Goal: Task Accomplishment & Management: Manage account settings

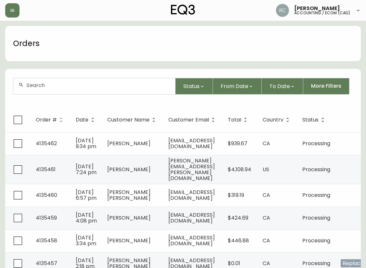
click at [112, 90] on div at bounding box center [94, 86] width 162 height 16
paste input "4135339"
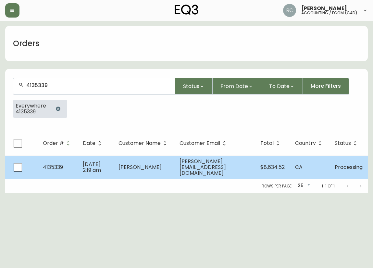
type input "4135339"
click at [173, 165] on td "Nikola Rajic" at bounding box center [143, 166] width 61 height 23
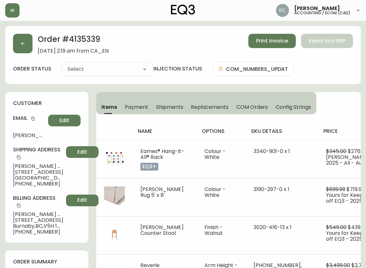
type input "Processing"
select select "PROCESSING"
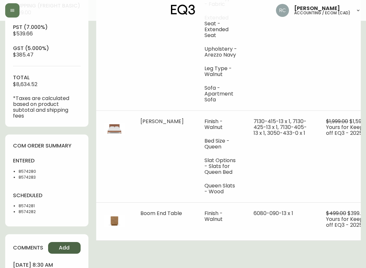
click at [69, 253] on button "Add" at bounding box center [64, 248] width 32 height 12
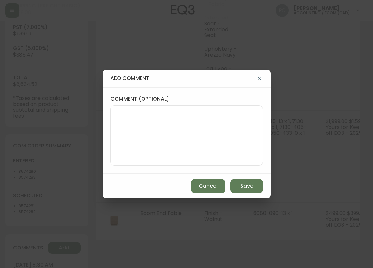
click at [181, 163] on div at bounding box center [186, 135] width 153 height 60
paste textarea "P019762"
type textarea "PO: YP019762"
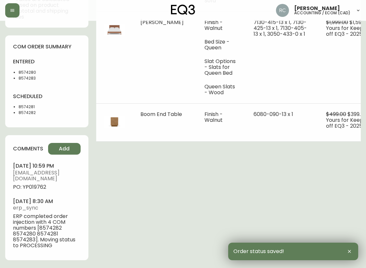
scroll to position [400, 0]
click at [32, 184] on span "PO: YP019762" at bounding box center [47, 187] width 68 height 6
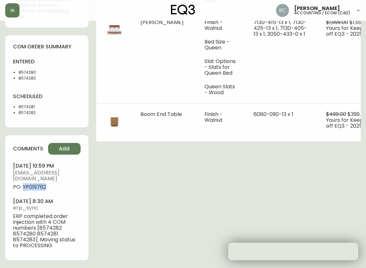
click at [32, 184] on span "PO: YP019762" at bounding box center [47, 187] width 68 height 6
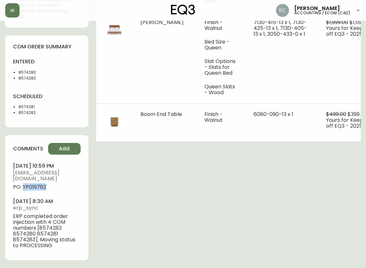
copy span "YP019762"
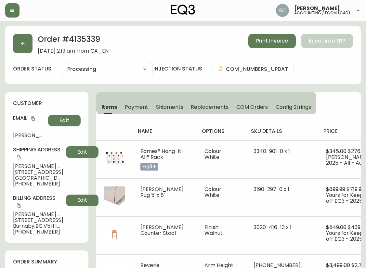
click at [23, 163] on span "Nikola Rajic" at bounding box center [38, 166] width 50 height 6
copy span "Nikola Rajic"
click at [35, 119] on icon "copy" at bounding box center [33, 118] width 5 height 5
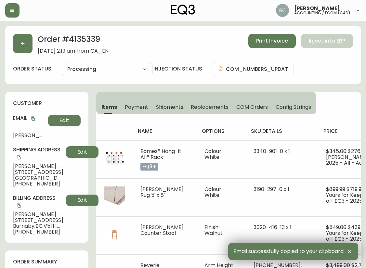
click at [39, 169] on span "1351 Continental Street, Unit 1106" at bounding box center [38, 172] width 50 height 6
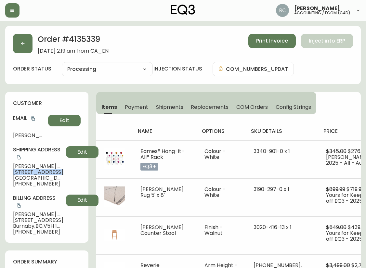
click at [39, 169] on span "1351 Continental Street, Unit 1106" at bounding box center [38, 172] width 50 height 6
copy span "1351 Continental Street, Unit 1106"
click at [27, 175] on span "Vancouver , BC , V6Z 0C6 , CA" at bounding box center [38, 178] width 50 height 6
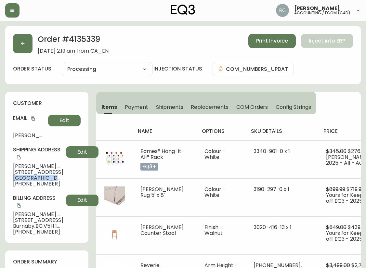
copy span "Vancouver , BC , V6Z 0C6 , CA"
click at [35, 181] on span "+17788639853" at bounding box center [38, 184] width 50 height 6
copy span "17788639853"
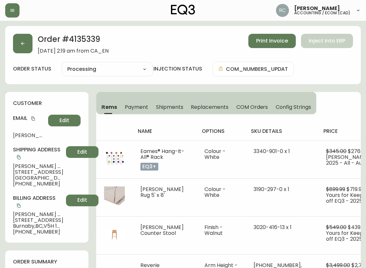
click at [24, 163] on span "Nikola Rajic" at bounding box center [38, 166] width 50 height 6
copy span "Nikola Rajic"
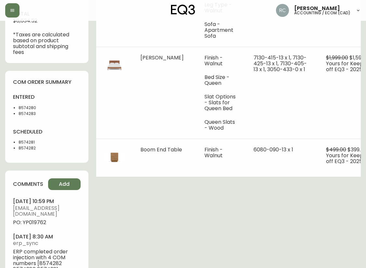
scroll to position [357, 0]
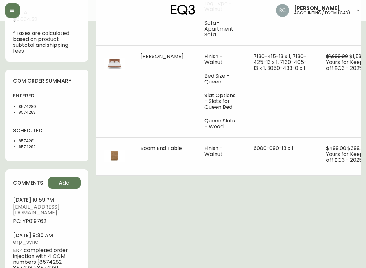
click at [29, 222] on span "PO: YP019762" at bounding box center [47, 221] width 68 height 6
copy span "YP019762"
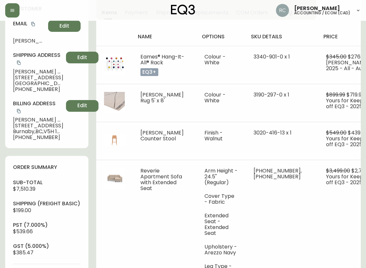
scroll to position [0, 0]
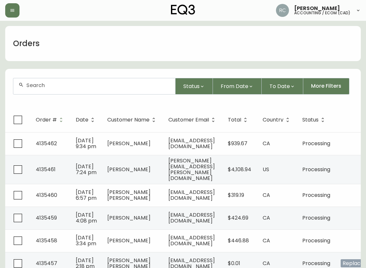
click at [117, 87] on input "text" at bounding box center [97, 85] width 143 height 6
paste input "4135357"
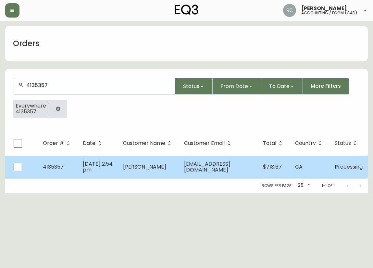
type input "4135357"
click at [148, 167] on span "Diane Brunjes" at bounding box center [144, 166] width 43 height 7
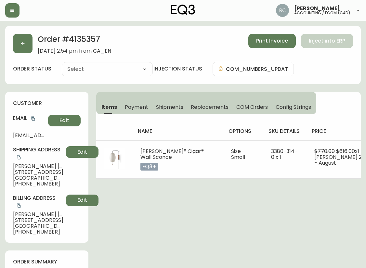
type input "Processing"
select select "PROCESSING"
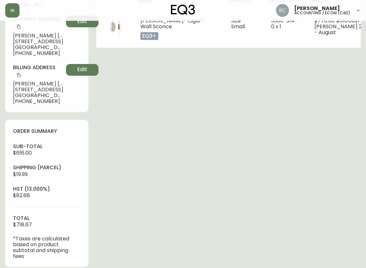
scroll to position [296, 0]
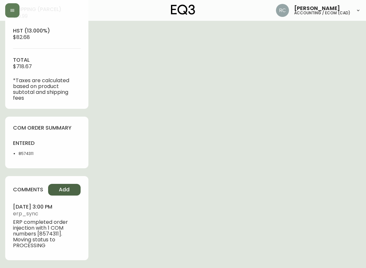
click at [72, 184] on button "Add" at bounding box center [64, 190] width 32 height 12
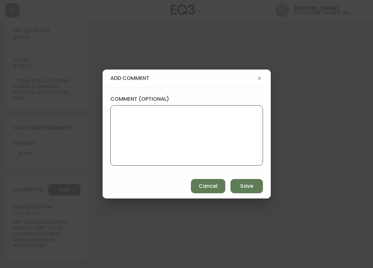
click at [196, 132] on textarea "comment (optional)" at bounding box center [187, 135] width 142 height 52
type textarea "PO: YP019763"
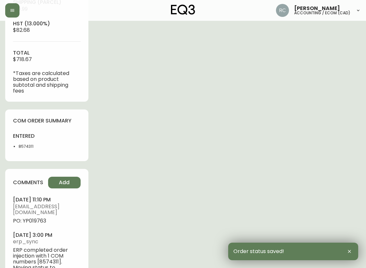
click at [31, 221] on span "PO: YP019763" at bounding box center [47, 221] width 68 height 6
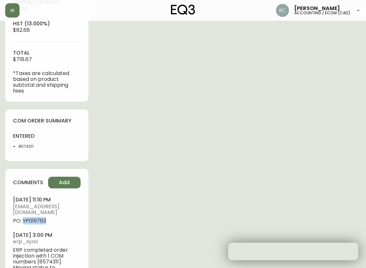
click at [31, 221] on span "PO: YP019763" at bounding box center [47, 221] width 68 height 6
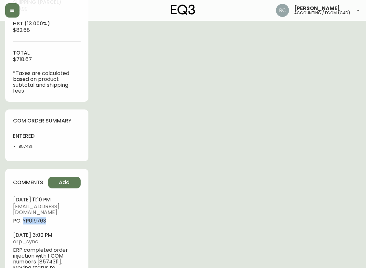
copy span "YP019763"
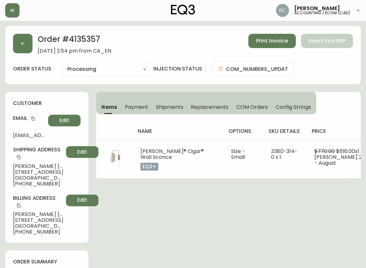
click at [26, 164] on span "Diane Brunjes" at bounding box center [38, 166] width 50 height 6
copy span "Diane Brunjes"
click at [34, 116] on button "copy" at bounding box center [33, 118] width 6 height 6
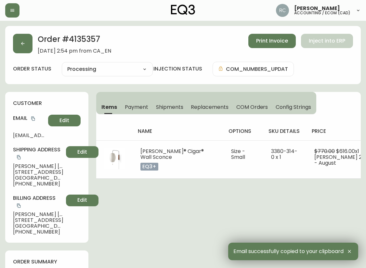
click at [40, 172] on span "435 Melita Crescent" at bounding box center [38, 172] width 50 height 6
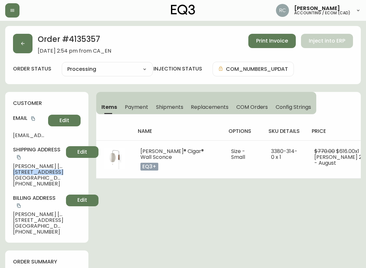
drag, startPoint x: 40, startPoint y: 172, endPoint x: 6, endPoint y: 168, distance: 33.3
click at [39, 172] on span "435 Melita Crescent" at bounding box center [38, 172] width 50 height 6
copy span "435 Melita Crescent"
click at [29, 176] on span "Toronto , ON , M6G 3X5 , CA" at bounding box center [38, 178] width 50 height 6
click at [28, 176] on span "Toronto , ON , M6G 3X5 , CA" at bounding box center [38, 178] width 50 height 6
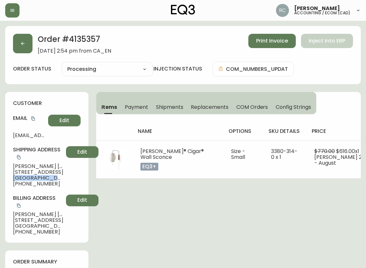
drag, startPoint x: 28, startPoint y: 176, endPoint x: 5, endPoint y: 176, distance: 23.0
click at [27, 177] on span "Toronto , ON , M6G 3X5 , CA" at bounding box center [38, 178] width 50 height 6
copy span "Toronto , ON , M6G 3X5 , CA"
click at [26, 182] on span "+14165406000" at bounding box center [38, 184] width 50 height 6
drag, startPoint x: 26, startPoint y: 182, endPoint x: 22, endPoint y: 182, distance: 4.2
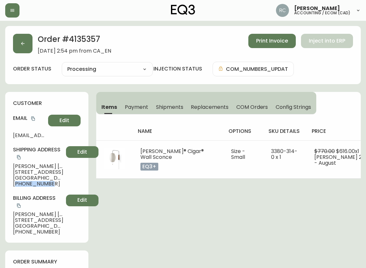
click at [26, 183] on span "+14165406000" at bounding box center [38, 184] width 50 height 6
copy span "14165406000"
click at [26, 167] on span "Diane Brunjes" at bounding box center [38, 166] width 50 height 6
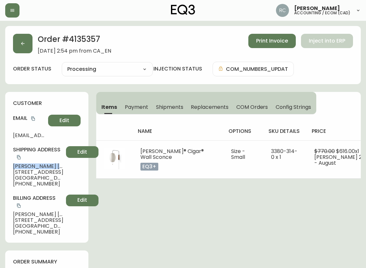
copy span "Diane Brunjes"
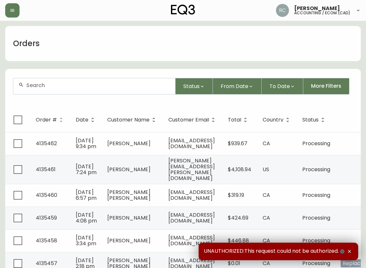
click at [73, 88] on input "text" at bounding box center [97, 85] width 143 height 6
paste input "4135390"
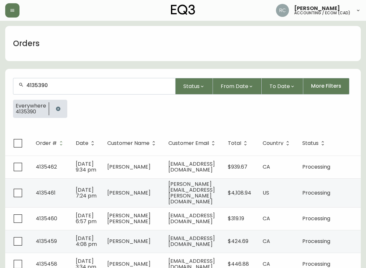
type input "4135390"
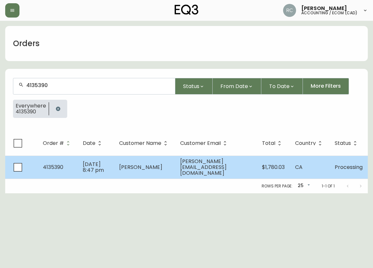
click at [117, 172] on td "Meghan O’Brien" at bounding box center [144, 166] width 61 height 23
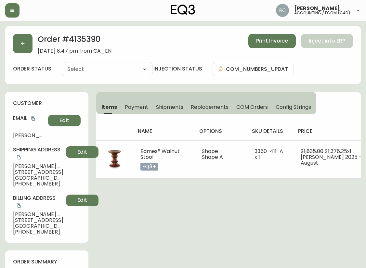
type input "Processing"
select select "PROCESSING"
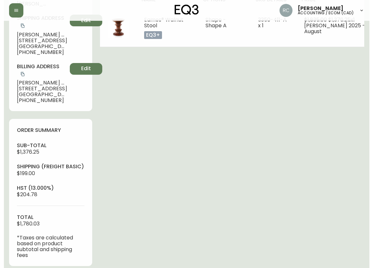
scroll to position [289, 0]
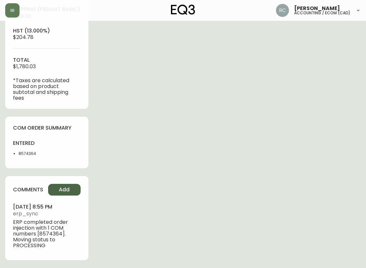
click at [71, 186] on button "Add" at bounding box center [64, 190] width 32 height 12
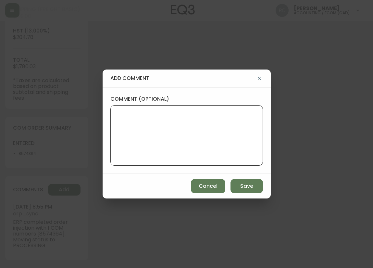
click at [203, 134] on textarea "comment (optional)" at bounding box center [187, 135] width 142 height 52
type textarea "PO: YP019764"
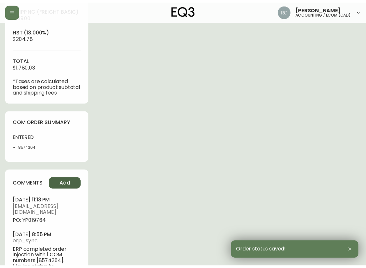
scroll to position [281, 0]
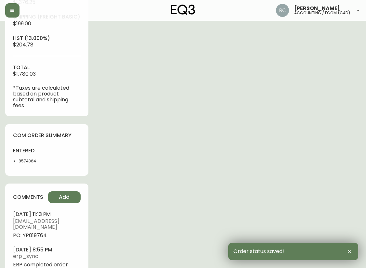
click at [33, 232] on span "PO: YP019764" at bounding box center [47, 235] width 68 height 6
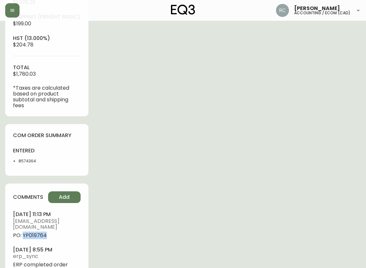
copy span "YP019764"
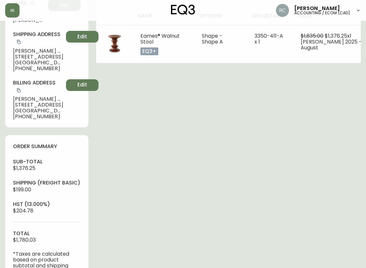
scroll to position [0, 0]
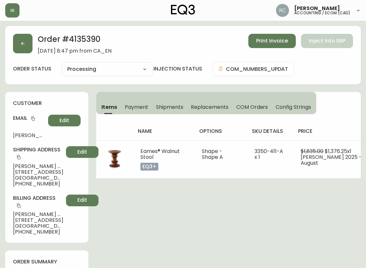
click at [30, 163] on span "Meghan O’Brien" at bounding box center [38, 166] width 50 height 6
copy span "Meghan O’Brien"
drag, startPoint x: 33, startPoint y: 120, endPoint x: 14, endPoint y: 122, distance: 19.9
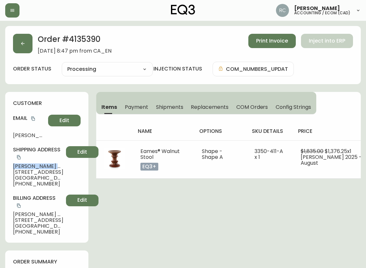
click at [33, 120] on icon "copy" at bounding box center [33, 119] width 4 height 4
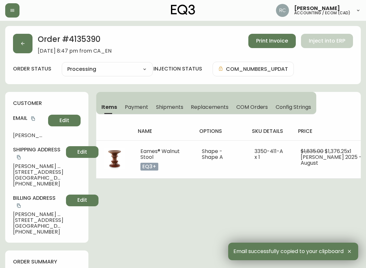
click at [42, 169] on span "180 Elgin Street, Suite 710" at bounding box center [38, 172] width 50 height 6
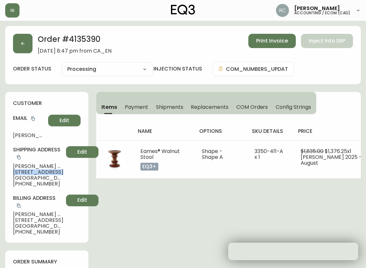
drag, startPoint x: 42, startPoint y: 166, endPoint x: 22, endPoint y: 166, distance: 19.8
click at [41, 169] on span "180 Elgin Street, Suite 710" at bounding box center [38, 172] width 50 height 6
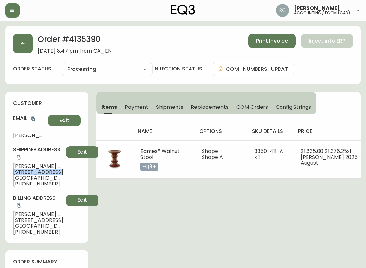
copy span "180 Elgin Street, Suite 710"
click at [23, 175] on span "Ottawa , ON , K2P 2K3 , CA" at bounding box center [38, 178] width 50 height 6
copy span "Ottawa"
drag, startPoint x: 44, startPoint y: 171, endPoint x: 65, endPoint y: 168, distance: 20.3
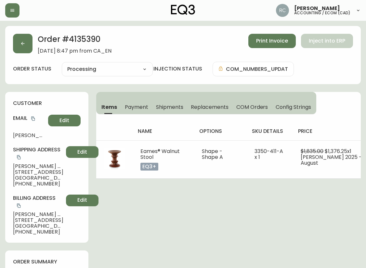
click at [63, 175] on span "Ottawa , ON , K2P 2K3 , CA" at bounding box center [38, 178] width 50 height 6
copy span "K2P 2K3"
click at [38, 181] on span "+16138648841" at bounding box center [38, 184] width 50 height 6
drag, startPoint x: 38, startPoint y: 177, endPoint x: 7, endPoint y: 174, distance: 31.3
click at [37, 181] on span "+16138648841" at bounding box center [38, 184] width 50 height 6
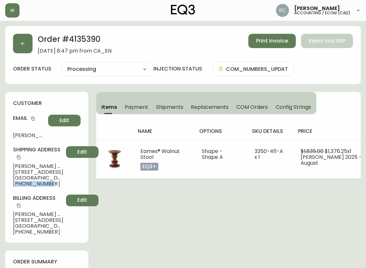
copy span "16138648841"
click at [34, 119] on icon "copy" at bounding box center [33, 118] width 5 height 5
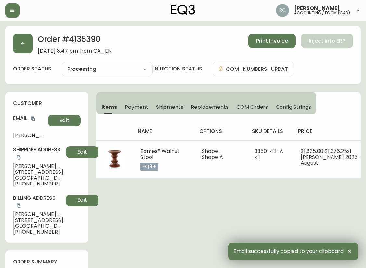
click at [32, 163] on span "Meghan O’Brien" at bounding box center [38, 166] width 50 height 6
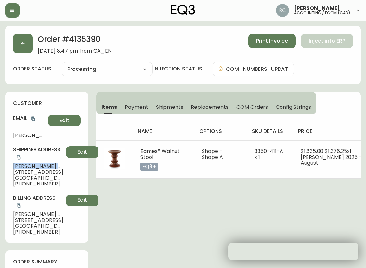
click at [32, 163] on span "Meghan O’Brien" at bounding box center [38, 166] width 50 height 6
drag, startPoint x: 32, startPoint y: 158, endPoint x: 22, endPoint y: 159, distance: 10.5
click at [32, 163] on span "Meghan O’Brien" at bounding box center [38, 166] width 50 height 6
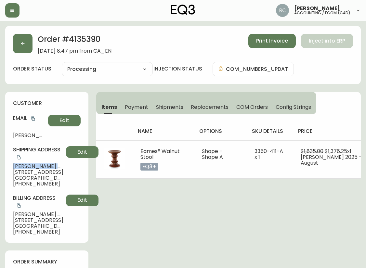
copy span "Meghan O’Brien"
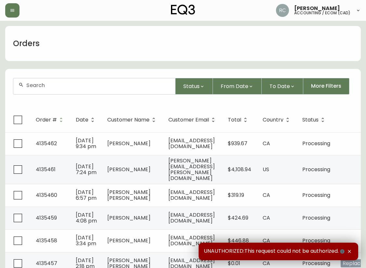
click at [72, 81] on div at bounding box center [94, 86] width 162 height 16
paste input "4135398"
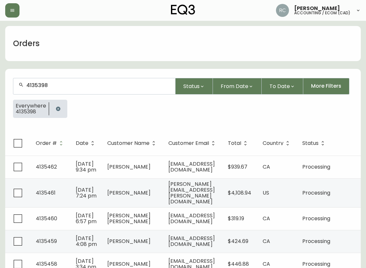
type input "4135398"
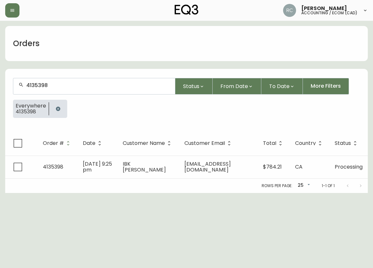
click at [158, 170] on span "IBK Ajila" at bounding box center [144, 166] width 43 height 13
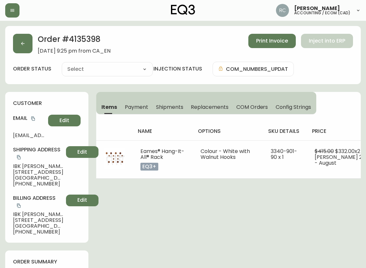
type input "Processing"
select select "PROCESSING"
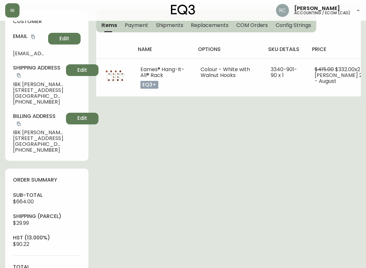
scroll to position [289, 0]
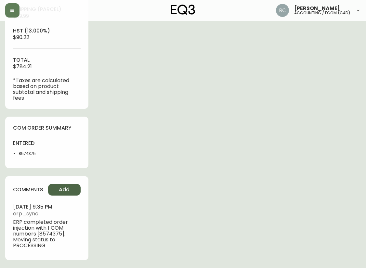
click at [69, 184] on button "Add" at bounding box center [64, 190] width 32 height 12
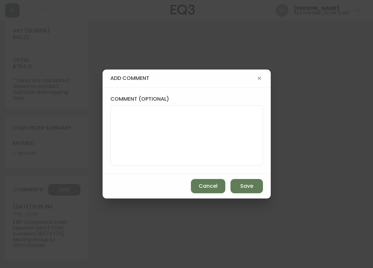
click at [175, 145] on textarea "comment (optional)" at bounding box center [187, 135] width 142 height 52
paste textarea "P019765"
type textarea "PO: YP019765"
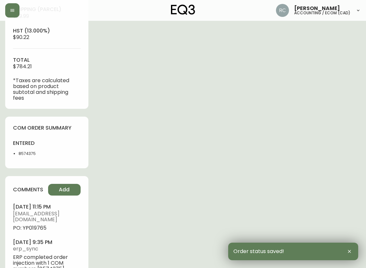
click at [38, 225] on span "PO: YP019765" at bounding box center [47, 228] width 68 height 6
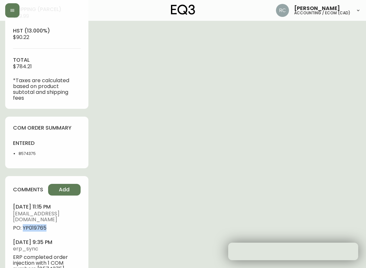
click at [36, 225] on span "PO: YP019765" at bounding box center [47, 228] width 68 height 6
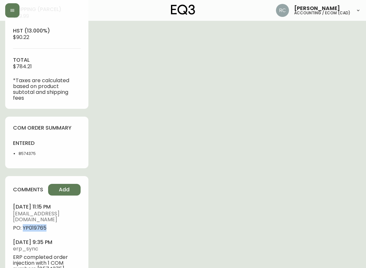
copy span "YP019765"
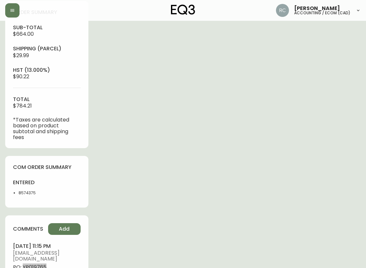
scroll to position [29, 0]
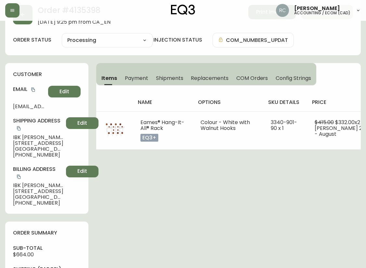
click at [23, 137] on span "IBK Ajila" at bounding box center [38, 137] width 50 height 6
copy span "IBK Ajila"
drag, startPoint x: 34, startPoint y: 90, endPoint x: 27, endPoint y: 91, distance: 7.2
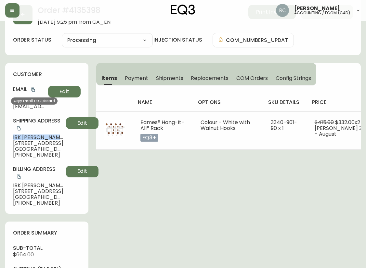
click at [34, 90] on icon "copy" at bounding box center [33, 89] width 5 height 5
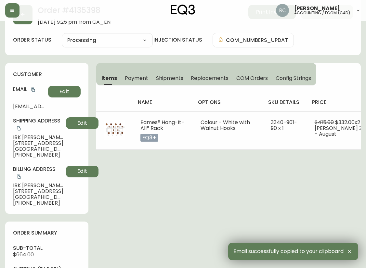
drag, startPoint x: 25, startPoint y: 146, endPoint x: 29, endPoint y: 141, distance: 6.4
click at [25, 146] on span "OTTAWA , ON , K1Y 0M1 , CA" at bounding box center [38, 149] width 50 height 6
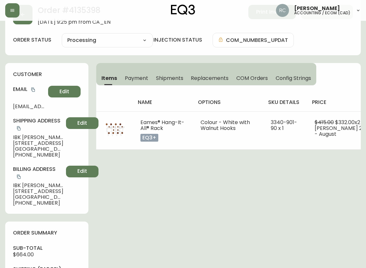
click at [29, 141] on span "113 Northwestern Ave." at bounding box center [38, 143] width 50 height 6
click at [30, 141] on span "113 Northwestern Ave." at bounding box center [38, 143] width 50 height 6
copy span "113 Northwestern Ave."
click at [30, 150] on span "OTTAWA , ON , K1Y 0M1 , CA" at bounding box center [38, 149] width 50 height 6
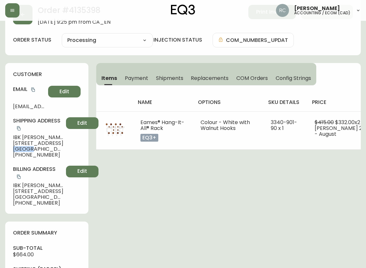
click at [30, 150] on span "OTTAWA , ON , K1Y 0M1 , CA" at bounding box center [38, 149] width 50 height 6
click at [50, 149] on span "OTTAWA , ON , K1Y 0M1 , CA" at bounding box center [38, 149] width 50 height 6
copy span "OTTAWA , ON , K1Y 0M1 , CA"
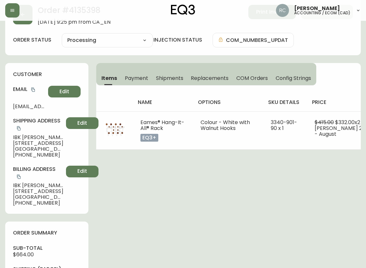
click at [24, 138] on span "IBK Ajila" at bounding box center [38, 137] width 50 height 6
click at [24, 137] on span "IBK Ajila" at bounding box center [38, 137] width 50 height 6
copy span "IBK Ajila"
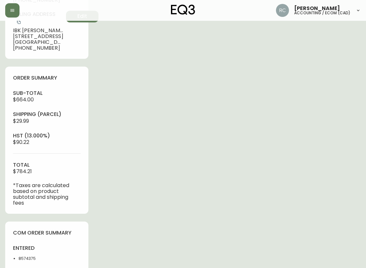
scroll to position [0, 0]
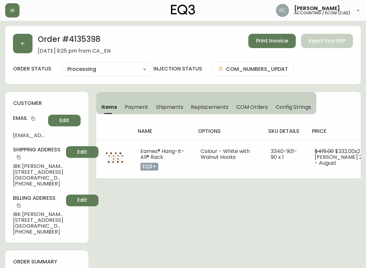
drag, startPoint x: 147, startPoint y: 1, endPoint x: 110, endPoint y: 213, distance: 214.6
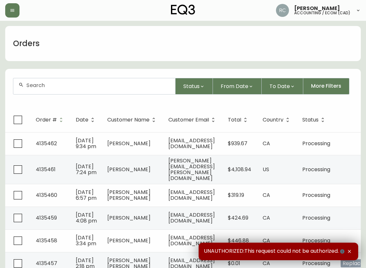
drag, startPoint x: 82, startPoint y: 87, endPoint x: 79, endPoint y: 86, distance: 3.8
click at [82, 87] on input "text" at bounding box center [97, 85] width 143 height 6
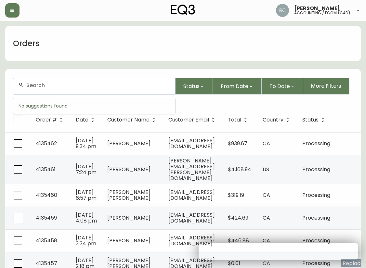
paste input "4135415"
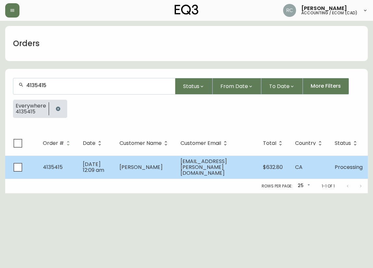
type input "4135415"
click at [133, 160] on td "Qayam Sayani" at bounding box center [144, 166] width 61 height 23
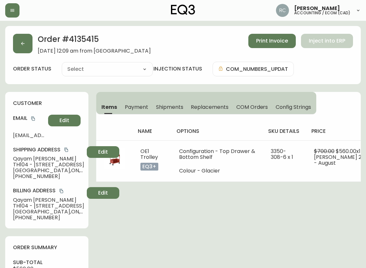
type input "Processing"
select select "PROCESSING"
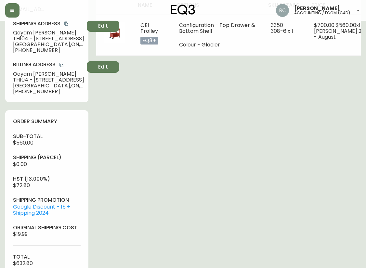
scroll to position [330, 0]
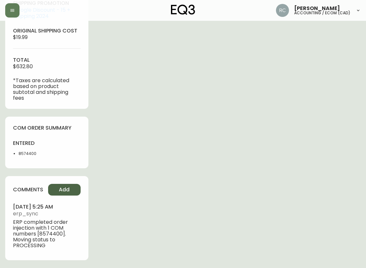
click at [71, 184] on button "Add" at bounding box center [64, 190] width 32 height 12
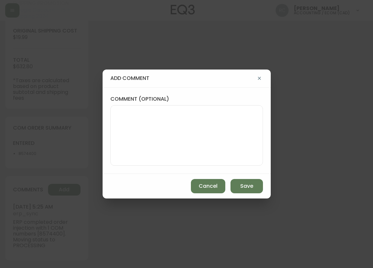
click at [214, 114] on textarea "comment (optional)" at bounding box center [187, 135] width 142 height 52
paste textarea "P019766"
type textarea "PO: YP019766"
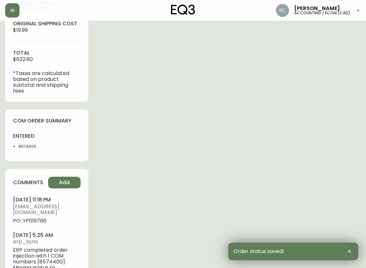
click at [39, 224] on span "PO: YP019766" at bounding box center [47, 221] width 68 height 6
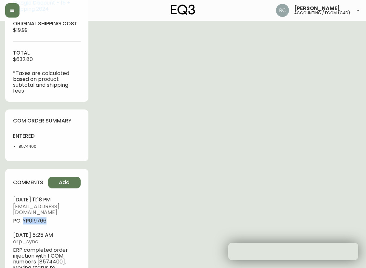
click at [38, 224] on span "PO: YP019766" at bounding box center [47, 221] width 68 height 6
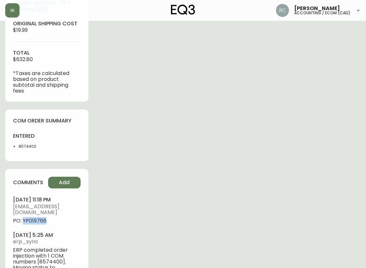
copy span "YP019766"
drag, startPoint x: 255, startPoint y: 87, endPoint x: 221, endPoint y: 106, distance: 39.0
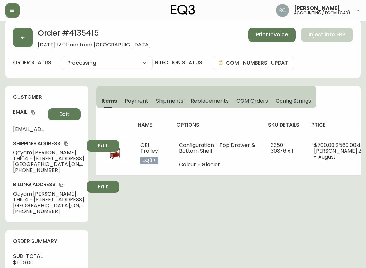
scroll to position [0, 0]
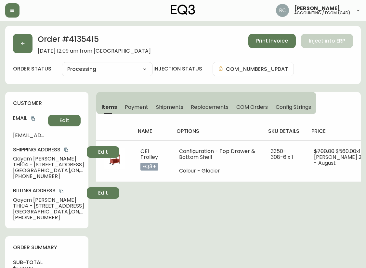
click at [24, 159] on span "Qayam Sayani" at bounding box center [48, 159] width 71 height 6
copy span "Qayam Sayani"
drag, startPoint x: 33, startPoint y: 118, endPoint x: 8, endPoint y: 120, distance: 25.4
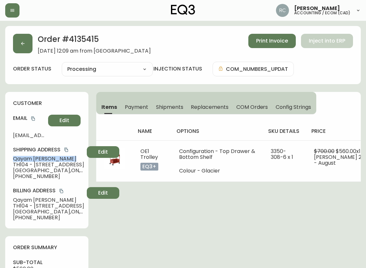
click at [31, 119] on button "copy" at bounding box center [33, 118] width 6 height 6
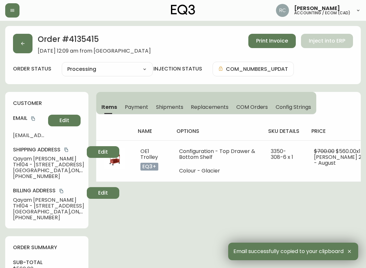
click at [22, 164] on span "TH104 - 138 Saint Helens Avenue" at bounding box center [48, 165] width 71 height 6
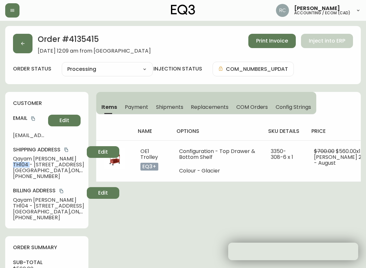
click at [22, 164] on span "TH104 - 138 Saint Helens Avenue" at bounding box center [48, 165] width 71 height 6
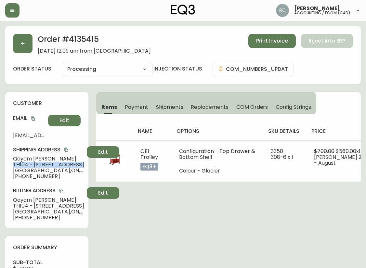
copy span "TH104 - 138 Saint Helens Avenue"
click at [26, 170] on span "Toronto , ON , M6H 4A1 , CA" at bounding box center [48, 170] width 71 height 6
copy span "Toronto"
drag, startPoint x: 46, startPoint y: 171, endPoint x: 67, endPoint y: 169, distance: 21.5
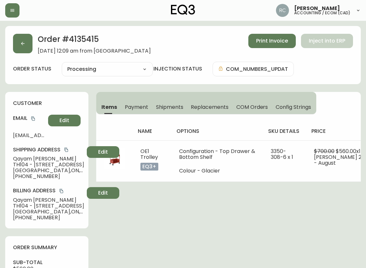
click at [67, 169] on span "Toronto , ON , M6H 4A1 , CA" at bounding box center [48, 170] width 71 height 6
copy span "M6H 4A1 ,"
click at [32, 174] on span "+16475273202" at bounding box center [48, 176] width 71 height 6
copy span "16475273202"
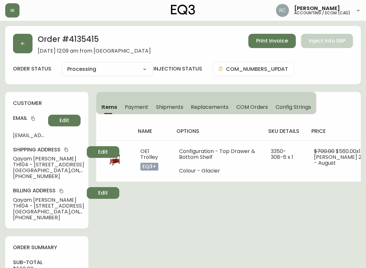
click at [39, 158] on span "Qayam Sayani" at bounding box center [48, 159] width 71 height 6
copy span "Qayam Sayani"
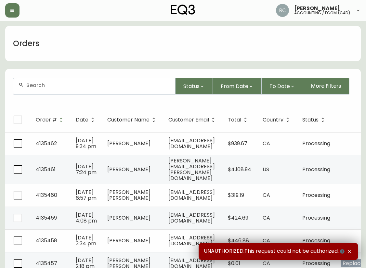
click at [101, 87] on input "text" at bounding box center [97, 85] width 143 height 6
paste input "4135420"
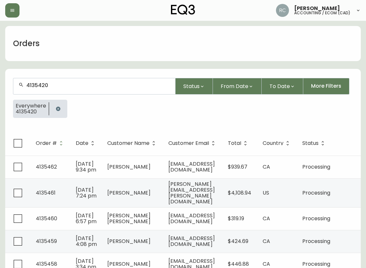
type input "4135420"
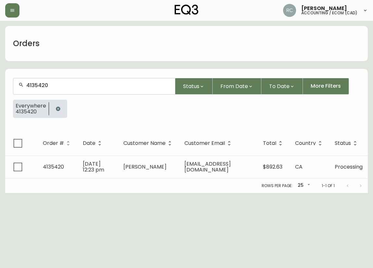
click at [96, 163] on span "Sep 15 2025, 12:23 pm" at bounding box center [93, 166] width 21 height 13
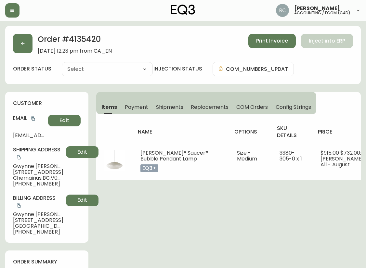
type input "Processing"
select select "PROCESSING"
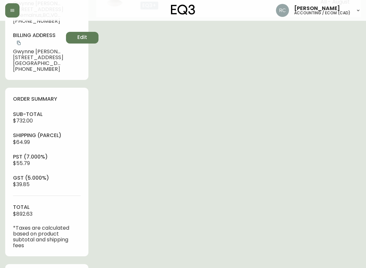
scroll to position [317, 0]
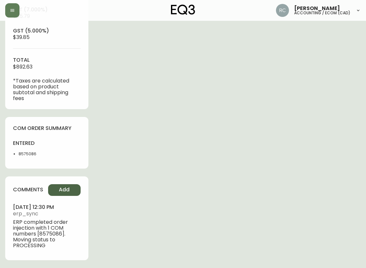
click at [64, 184] on button "Add" at bounding box center [64, 190] width 32 height 12
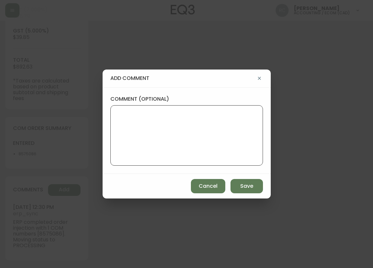
click at [161, 121] on textarea "comment (optional)" at bounding box center [187, 135] width 142 height 52
paste textarea "P019767"
type textarea "PO: YP019767"
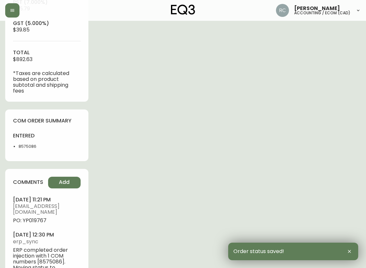
click at [35, 223] on span "PO: YP019767" at bounding box center [47, 220] width 68 height 6
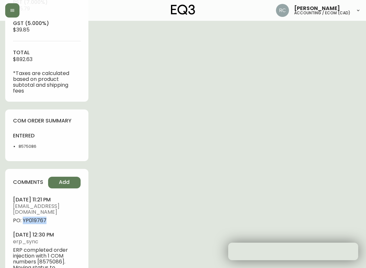
click at [35, 222] on span "PO: YP019767" at bounding box center [47, 220] width 68 height 6
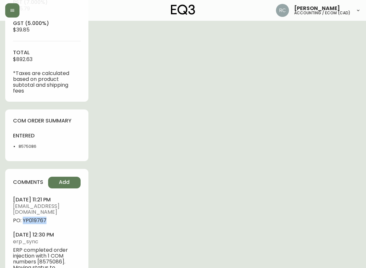
copy span "YP019767"
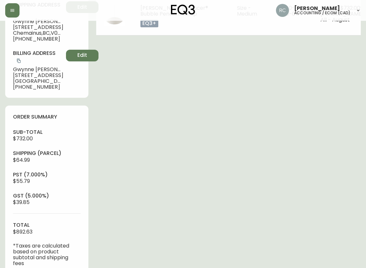
scroll to position [25, 0]
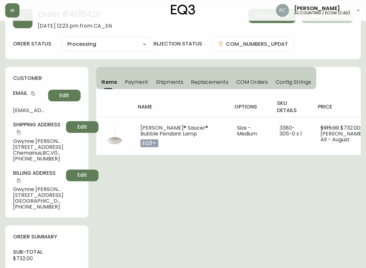
click at [32, 141] on span "Gwynne Cunningham" at bounding box center [38, 141] width 50 height 6
copy span "Gwynne Cunningham"
drag, startPoint x: 33, startPoint y: 95, endPoint x: 20, endPoint y: 94, distance: 13.6
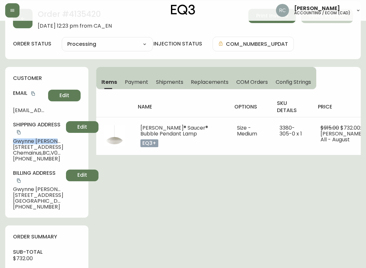
click at [33, 95] on icon "copy" at bounding box center [33, 93] width 5 height 5
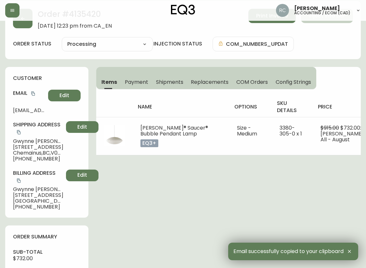
click at [32, 147] on span "9340 Cottonwood Rd" at bounding box center [38, 147] width 50 height 6
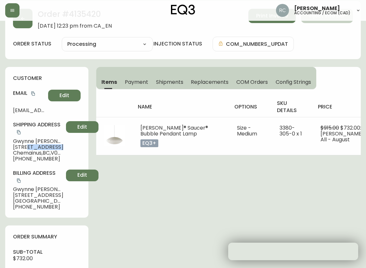
click at [32, 147] on span "9340 Cottonwood Rd" at bounding box center [38, 147] width 50 height 6
drag, startPoint x: 32, startPoint y: 147, endPoint x: 6, endPoint y: 145, distance: 26.3
click at [32, 147] on span "9340 Cottonwood Rd" at bounding box center [38, 147] width 50 height 6
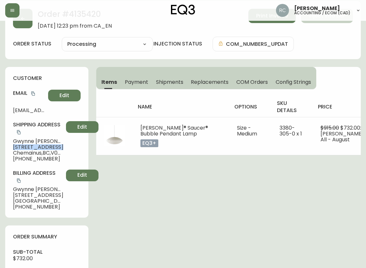
copy span "9340 Cottonwood Rd"
click at [41, 153] on span "Chemainus , BC , V0R 1K5 , CA" at bounding box center [38, 153] width 50 height 6
copy span "Chemainus , BC , V0R 1K5 , CA"
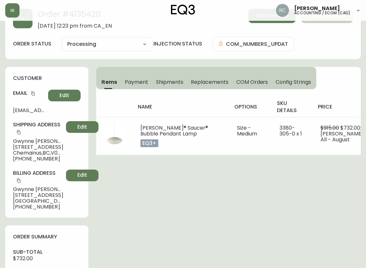
click at [32, 158] on span "+16133275598" at bounding box center [38, 159] width 50 height 6
copy span "16133275598"
click at [30, 140] on span "Gwynne Cunningham" at bounding box center [38, 141] width 50 height 6
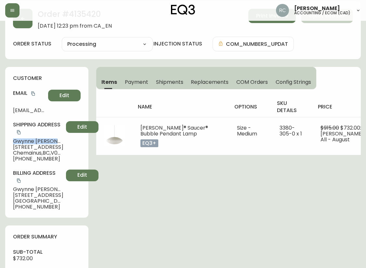
click at [30, 140] on span "Gwynne Cunningham" at bounding box center [38, 141] width 50 height 6
copy span "Gwynne Cunningham"
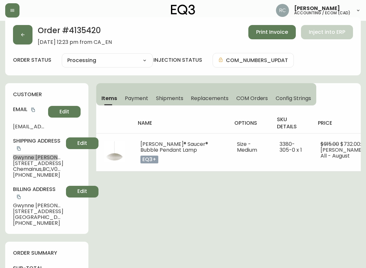
scroll to position [0, 0]
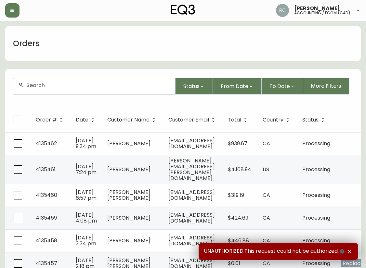
click at [108, 91] on div at bounding box center [94, 86] width 162 height 16
paste input "4135437"
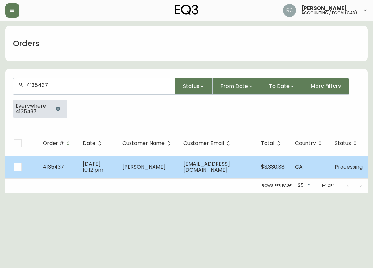
type input "4135437"
click at [193, 163] on span "[EMAIL_ADDRESS][DOMAIN_NAME]" at bounding box center [206, 166] width 46 height 13
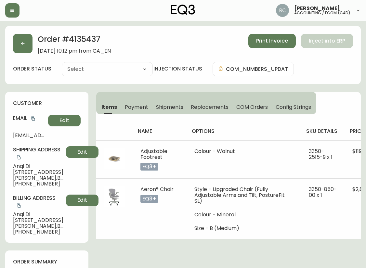
type input "Processing"
select select "PROCESSING"
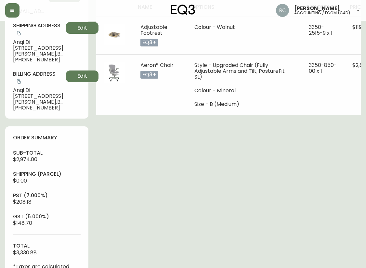
scroll to position [382, 0]
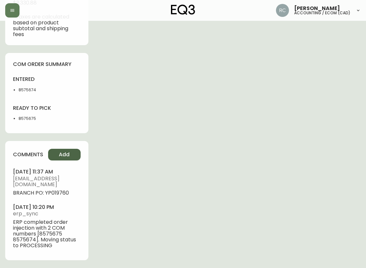
click at [67, 149] on button "Add" at bounding box center [64, 155] width 32 height 12
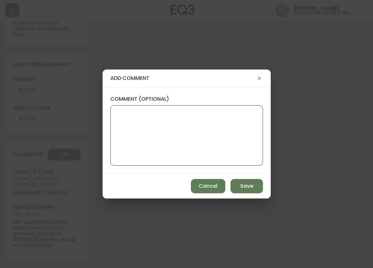
click at [243, 128] on textarea "comment (optional)" at bounding box center [187, 135] width 142 height 52
paste textarea "P019768"
type textarea "PO: YP019768"
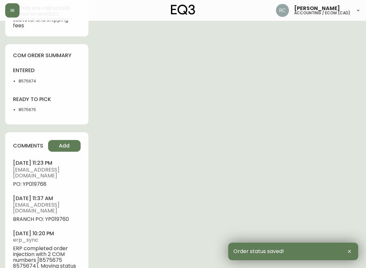
click at [37, 185] on span "PO: YP019768" at bounding box center [47, 184] width 68 height 6
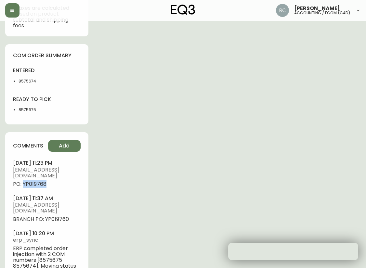
drag, startPoint x: 37, startPoint y: 185, endPoint x: 39, endPoint y: 182, distance: 3.5
click at [37, 185] on span "PO: YP019768" at bounding box center [47, 184] width 68 height 6
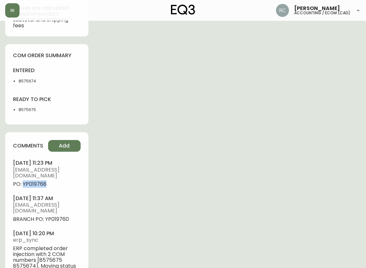
copy span "YP019768"
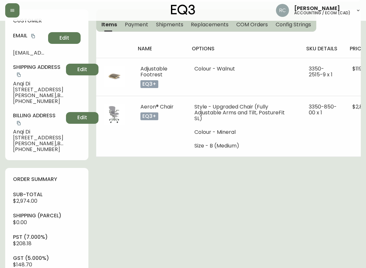
scroll to position [0, 0]
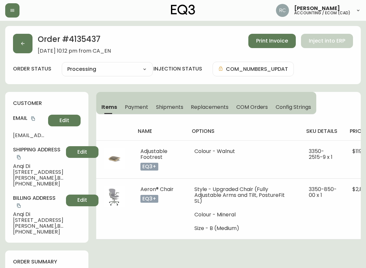
click at [25, 167] on span "[PERSON_NAME]" at bounding box center [38, 166] width 50 height 6
copy span "[PERSON_NAME]"
drag, startPoint x: 34, startPoint y: 117, endPoint x: 0, endPoint y: 113, distance: 33.7
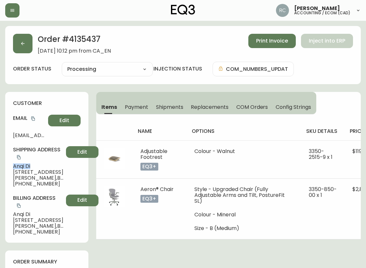
click at [33, 118] on icon "copy" at bounding box center [33, 118] width 5 height 5
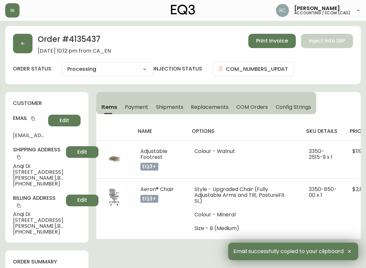
click at [27, 171] on span "[STREET_ADDRESS]" at bounding box center [38, 172] width 50 height 6
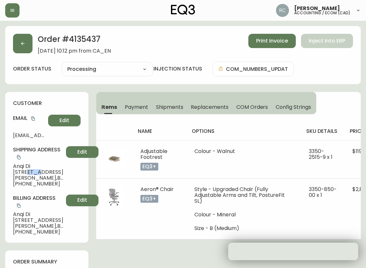
click at [27, 171] on span "[STREET_ADDRESS]" at bounding box center [38, 172] width 50 height 6
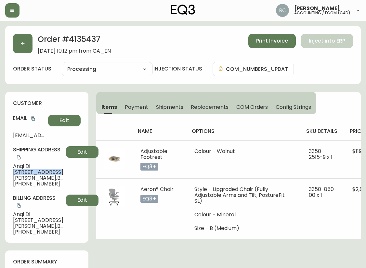
copy span "[STREET_ADDRESS]"
click at [23, 180] on span "[PERSON_NAME][GEOGRAPHIC_DATA] , V2Y 4J1 , [GEOGRAPHIC_DATA]" at bounding box center [38, 178] width 50 height 6
copy span "[PERSON_NAME][GEOGRAPHIC_DATA] , V2Y 4J1 , [GEOGRAPHIC_DATA]"
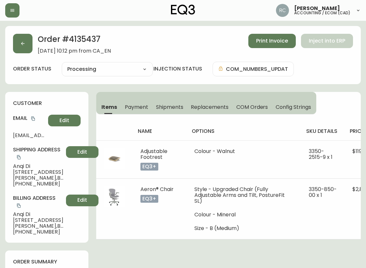
click at [27, 184] on span "[PHONE_NUMBER]" at bounding box center [38, 184] width 50 height 6
copy span "16043799160"
click at [14, 171] on span "8261 201 street" at bounding box center [38, 172] width 50 height 6
click at [19, 166] on span "Anqi Di" at bounding box center [38, 166] width 50 height 6
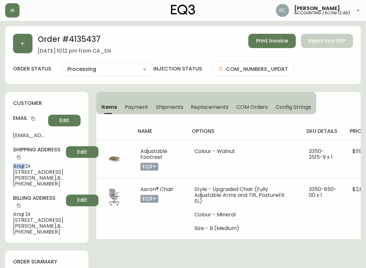
click at [19, 166] on span "Anqi Di" at bounding box center [38, 166] width 50 height 6
copy span "Anqi Di"
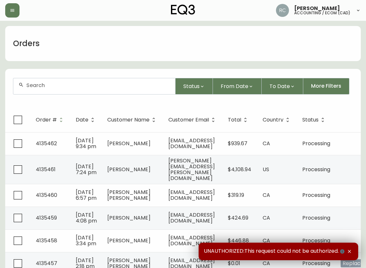
click at [29, 83] on input "text" at bounding box center [97, 85] width 143 height 6
paste input "4135439"
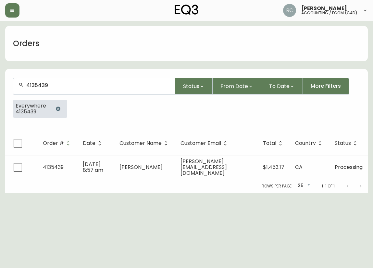
type input "4135439"
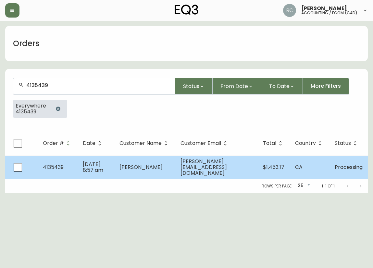
click at [114, 163] on td "[DATE] 8:57 am" at bounding box center [96, 166] width 37 height 23
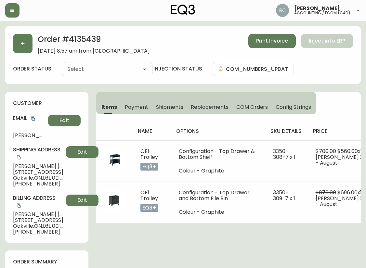
type input "Processing"
select select "PROCESSING"
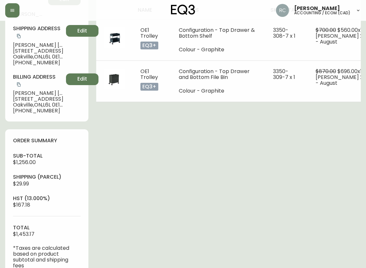
scroll to position [260, 0]
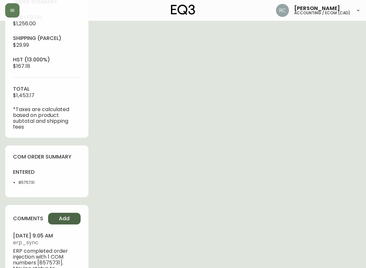
click at [62, 215] on span "Add" at bounding box center [64, 218] width 11 height 7
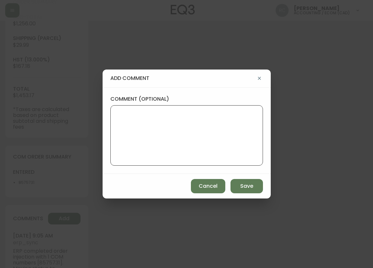
click at [218, 141] on textarea "comment (optional)" at bounding box center [187, 135] width 142 height 52
type textarea "PO: YP019769"
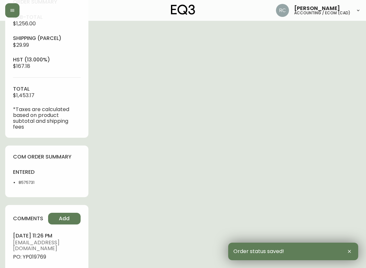
click at [37, 254] on span "PO: YP019769" at bounding box center [47, 257] width 68 height 6
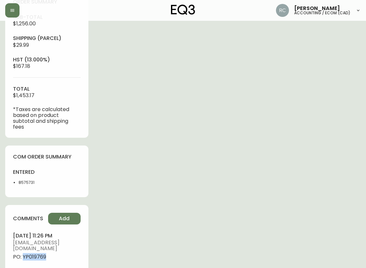
copy span "YP019769"
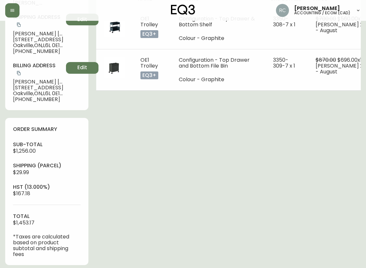
scroll to position [0, 0]
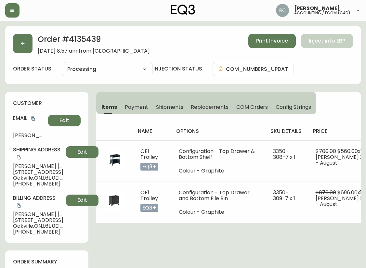
click at [28, 163] on span "Ian Blakley" at bounding box center [38, 166] width 50 height 6
copy span "Ian Blakley"
click at [33, 118] on icon "copy" at bounding box center [33, 118] width 5 height 5
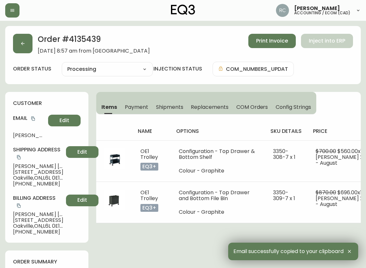
click at [34, 169] on span "11 Bronte Road, Suite 415" at bounding box center [38, 172] width 50 height 6
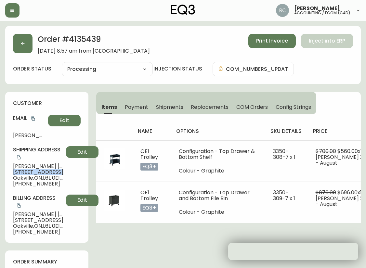
drag, startPoint x: 34, startPoint y: 164, endPoint x: 0, endPoint y: 162, distance: 34.4
click at [34, 169] on span "11 Bronte Road, Suite 415" at bounding box center [38, 172] width 50 height 6
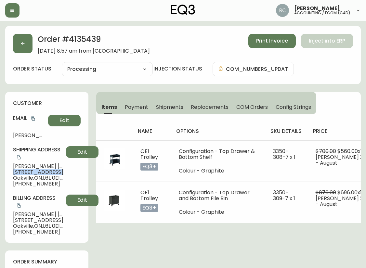
copy span "11 Bronte Road, Suite 415"
click at [20, 175] on span "Oakville , ON , L6L 0E1 , CA" at bounding box center [38, 178] width 50 height 6
drag, startPoint x: 20, startPoint y: 170, endPoint x: 13, endPoint y: 171, distance: 6.8
click at [19, 175] on span "Oakville , ON , L6L 0E1 , CA" at bounding box center [38, 178] width 50 height 6
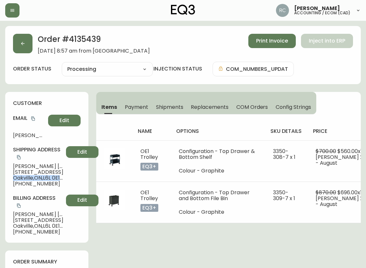
copy span "Oakville , ON , L6L 0E1 , CA"
click at [41, 181] on span "+14167028829" at bounding box center [38, 184] width 50 height 6
copy span "14167028829"
click at [24, 163] on span "Ian Blakley" at bounding box center [38, 166] width 50 height 6
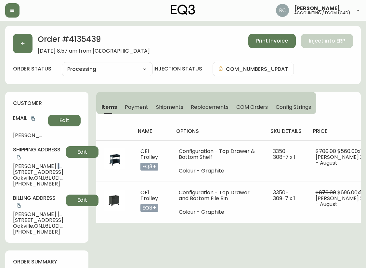
click at [24, 163] on span "Ian Blakley" at bounding box center [38, 166] width 50 height 6
copy span "Ian Blakley"
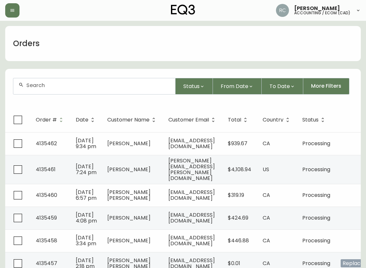
click at [82, 93] on div at bounding box center [94, 86] width 162 height 16
paste input "4135448"
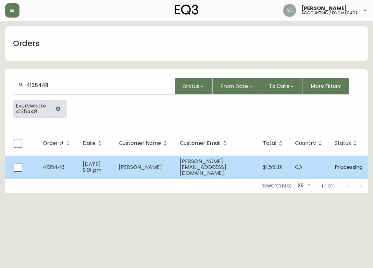
type input "4135448"
click at [157, 165] on td "[PERSON_NAME]" at bounding box center [144, 166] width 61 height 23
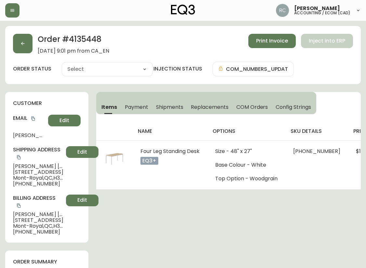
type input "Processing"
select select "PROCESSING"
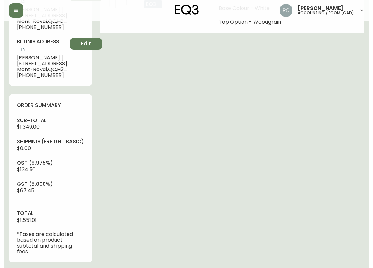
scroll to position [317, 0]
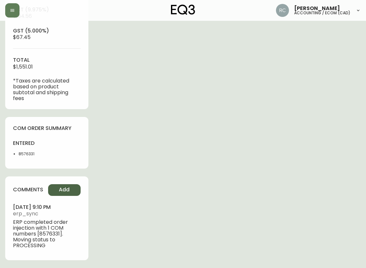
click at [71, 184] on button "Add" at bounding box center [64, 190] width 32 height 12
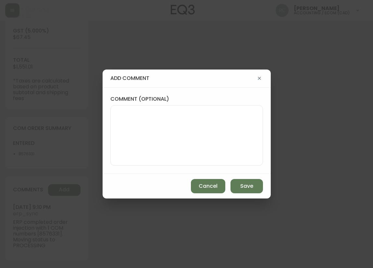
click at [188, 131] on textarea "comment (optional)" at bounding box center [187, 135] width 142 height 52
paste textarea "P019770"
type textarea "PO: YP019770"
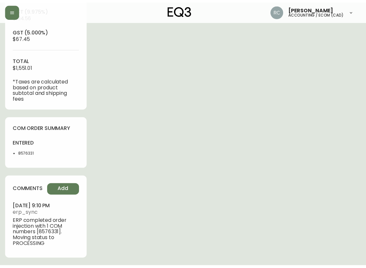
scroll to position [310, 0]
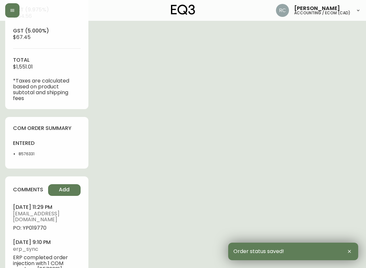
click at [38, 231] on span "PO: YP019770" at bounding box center [47, 228] width 68 height 6
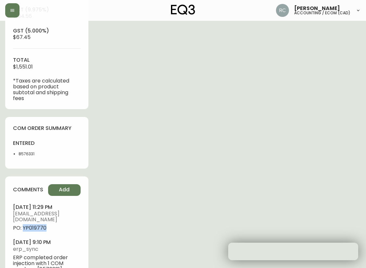
click at [38, 231] on span "PO: YP019770" at bounding box center [47, 228] width 68 height 6
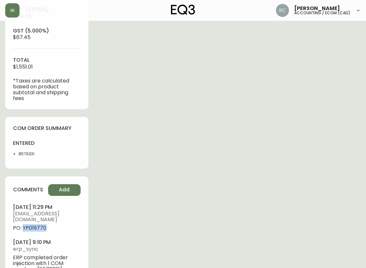
copy span "YP019770"
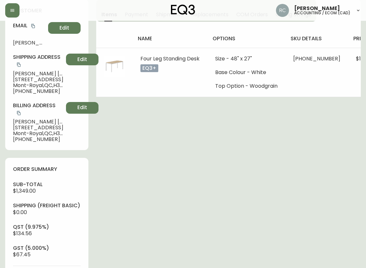
scroll to position [0, 0]
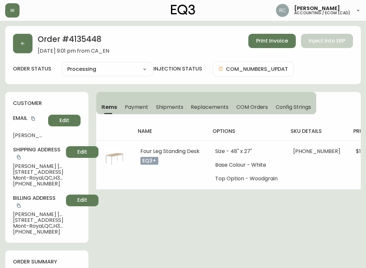
click at [28, 168] on span "Julie Truong" at bounding box center [38, 166] width 50 height 6
drag, startPoint x: 28, startPoint y: 168, endPoint x: 16, endPoint y: 163, distance: 13.3
click at [28, 168] on span "Julie Truong" at bounding box center [38, 166] width 50 height 6
copy span "Julie Truong"
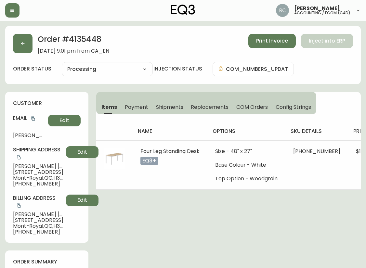
click at [33, 171] on span "1730 Saint Clare Road" at bounding box center [38, 172] width 50 height 6
copy span "1730 Saint Clare Road"
drag, startPoint x: 36, startPoint y: 118, endPoint x: 31, endPoint y: 118, distance: 5.2
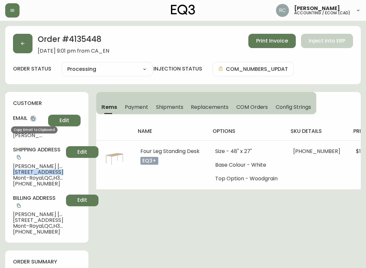
click at [36, 118] on button "copy" at bounding box center [33, 118] width 6 height 6
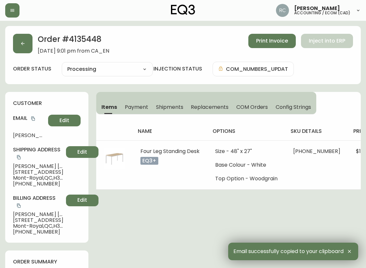
click at [24, 181] on span "+15149093665" at bounding box center [38, 184] width 50 height 6
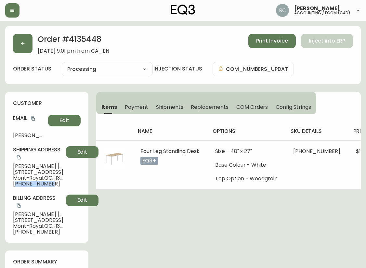
copy span "15149093665"
click at [34, 180] on span "Mont-Royal , QC , H3R 2P3 , CA" at bounding box center [38, 178] width 50 height 6
copy span "Mont-Royal , QC , H3R 2P3 , CA"
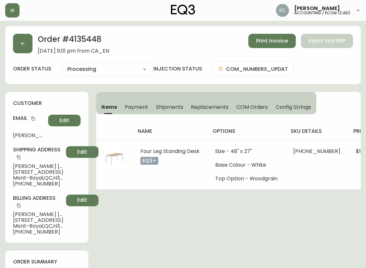
click at [30, 167] on span "Julie Truong" at bounding box center [38, 166] width 50 height 6
copy span "Julie Truong"
